Goal: Check status: Check status

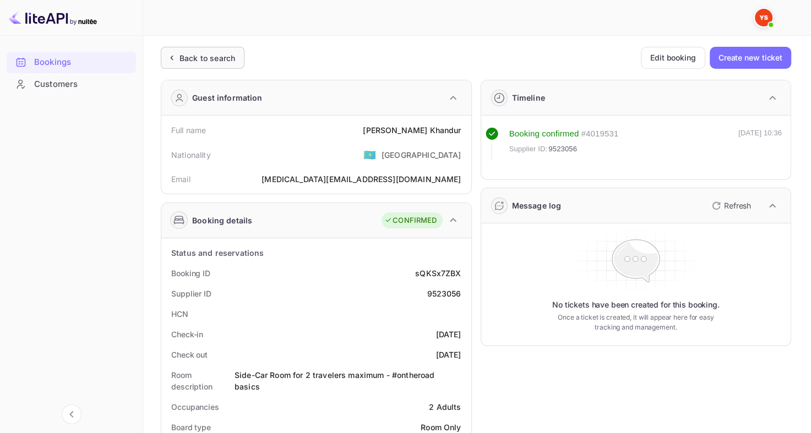
click at [206, 50] on div "Back to search" at bounding box center [203, 58] width 84 height 22
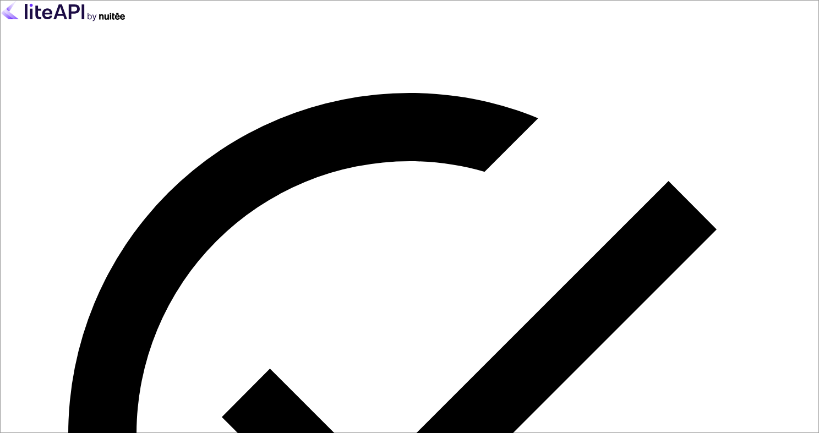
type input "[EMAIL_ADDRESS][DOMAIN_NAME]"
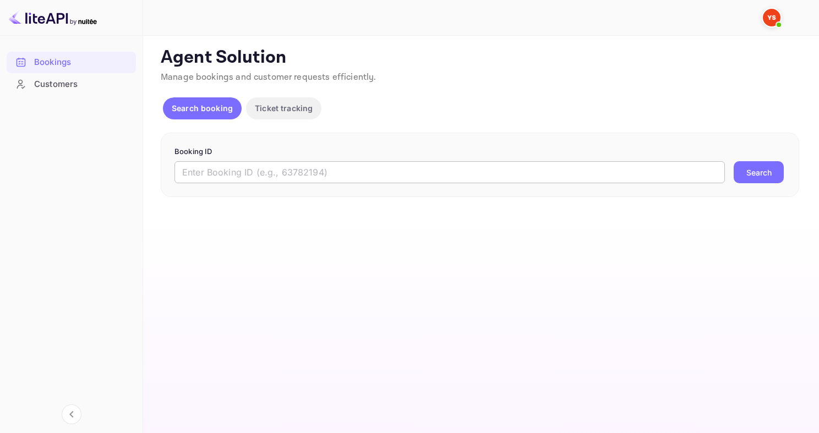
click at [282, 174] on input "text" at bounding box center [449, 172] width 550 height 22
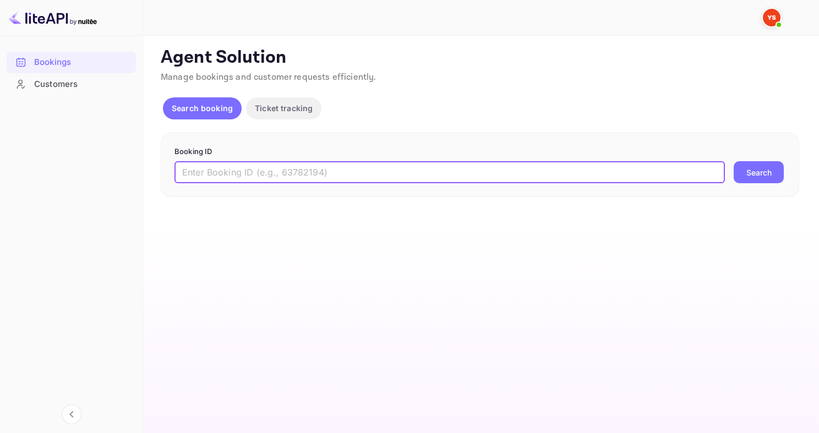
paste input "8590283"
type input "8590283"
click at [734, 161] on button "Search" at bounding box center [759, 172] width 50 height 22
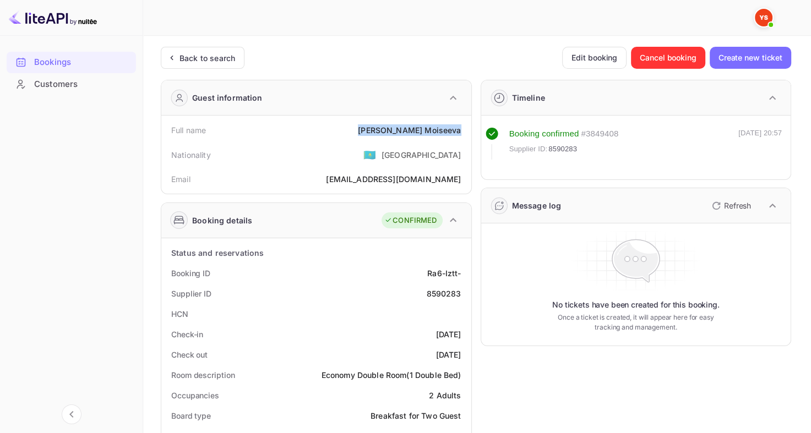
drag, startPoint x: 399, startPoint y: 126, endPoint x: 462, endPoint y: 131, distance: 64.1
click at [462, 131] on div "Full name [PERSON_NAME]" at bounding box center [316, 130] width 301 height 20
copy div "[PERSON_NAME]"
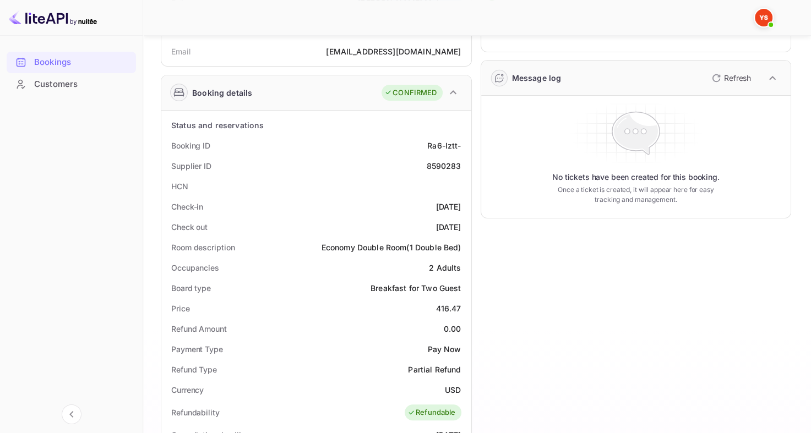
scroll to position [135, 0]
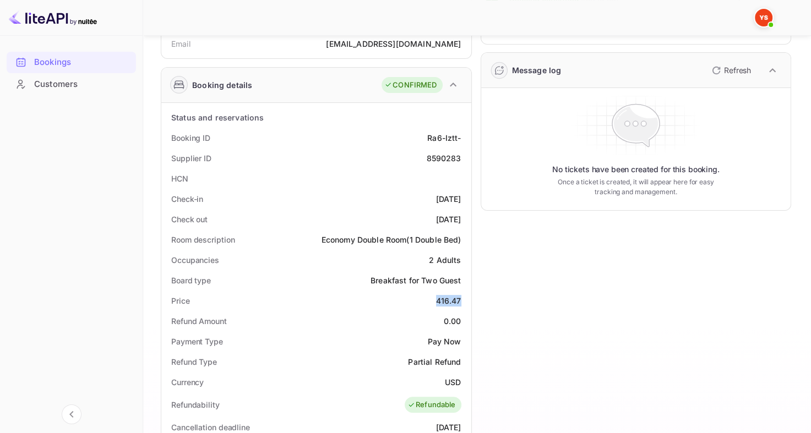
drag, startPoint x: 421, startPoint y: 294, endPoint x: 462, endPoint y: 298, distance: 42.0
click at [462, 299] on div "Price 416.47" at bounding box center [316, 301] width 301 height 20
copy div "416.47"
